Goal: Navigation & Orientation: Find specific page/section

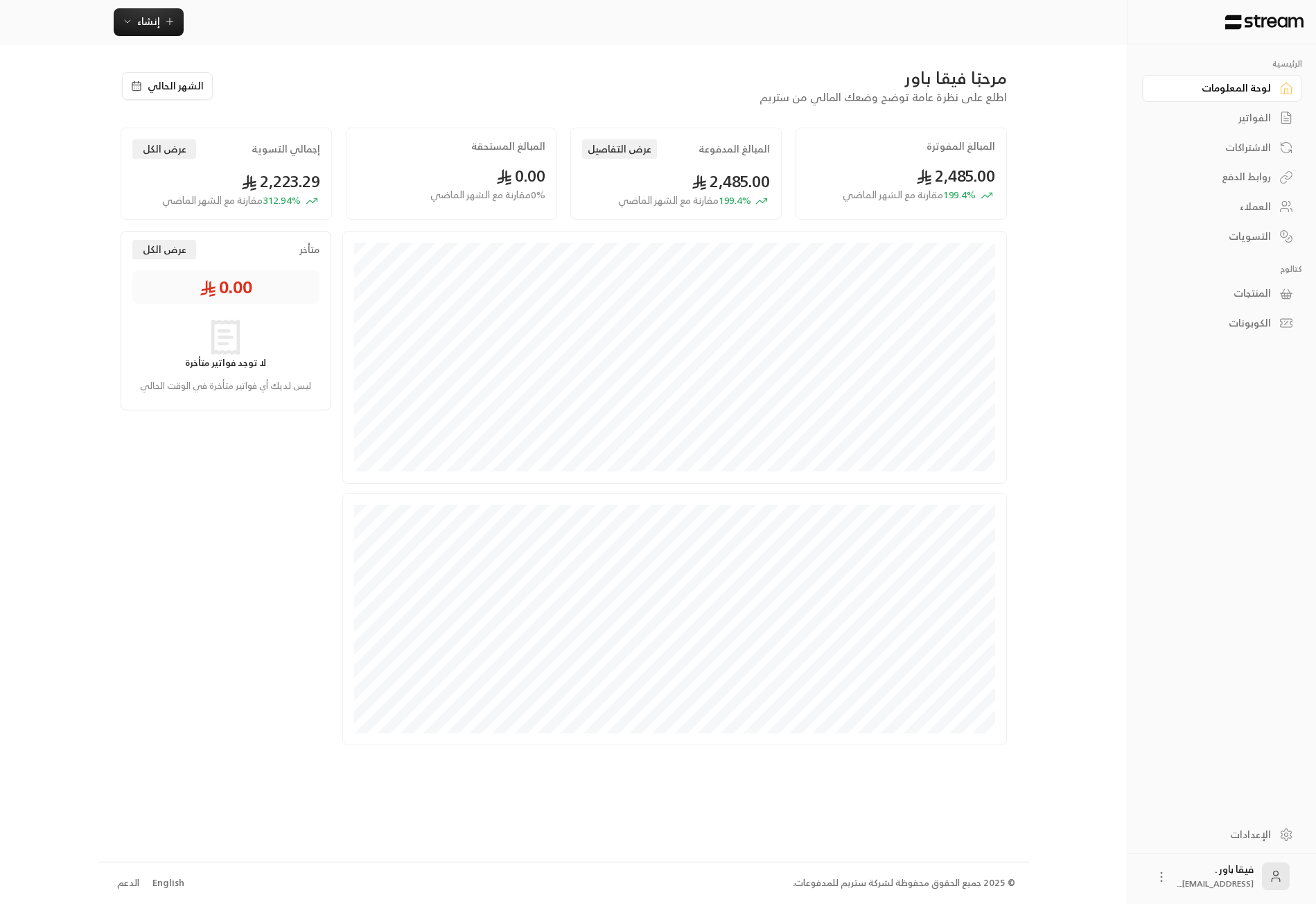
click at [1247, 210] on div "العملاء" at bounding box center [1215, 206] width 111 height 14
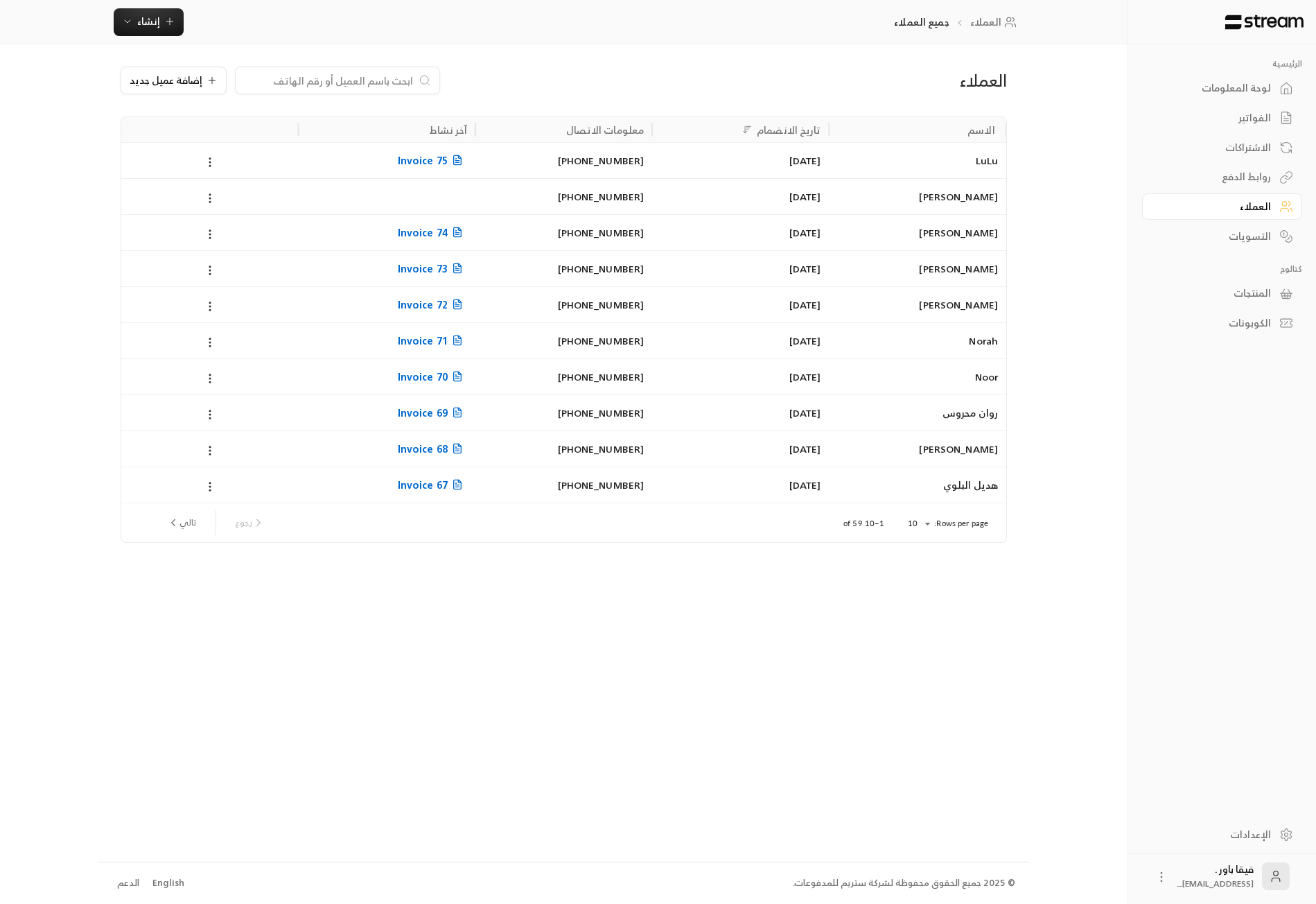
click at [981, 444] on div "[PERSON_NAME]" at bounding box center [918, 449] width 160 height 36
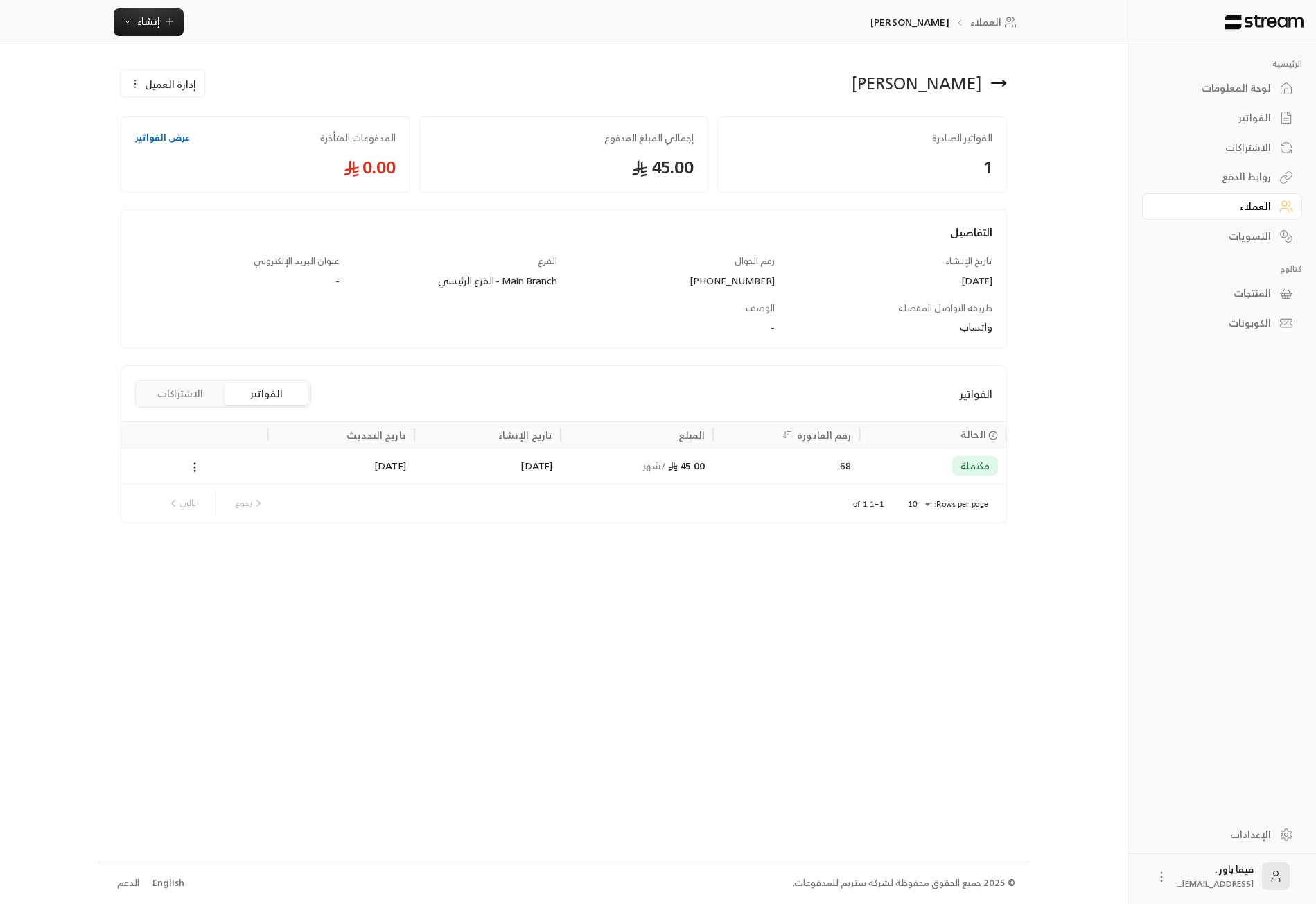
click at [1208, 84] on div "لوحة المعلومات" at bounding box center [1215, 88] width 111 height 14
